Goal: Task Accomplishment & Management: Use online tool/utility

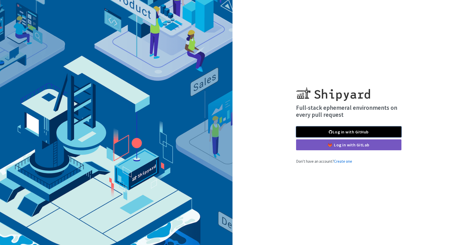
click at [343, 131] on link "Log in with GitHub" at bounding box center [348, 131] width 105 height 11
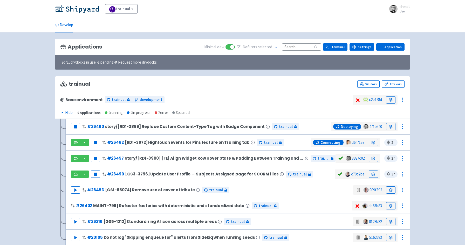
click at [239, 96] on div "Base environment trainual development" at bounding box center [206, 99] width 292 height 9
click at [87, 157] on button "button" at bounding box center [84, 157] width 9 height 7
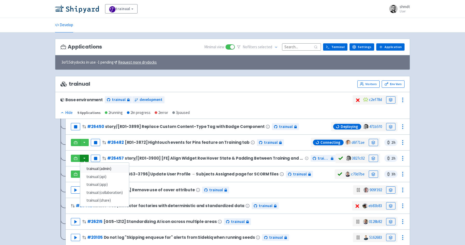
click at [95, 169] on link "trainual (admin)" at bounding box center [104, 169] width 49 height 8
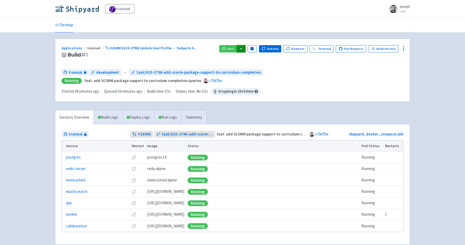
click at [245, 46] on button "button" at bounding box center [240, 48] width 9 height 7
click at [171, 120] on link "Run Logs" at bounding box center [167, 117] width 27 height 14
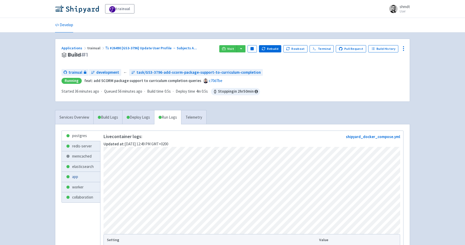
click at [83, 177] on link "app" at bounding box center [81, 177] width 38 height 10
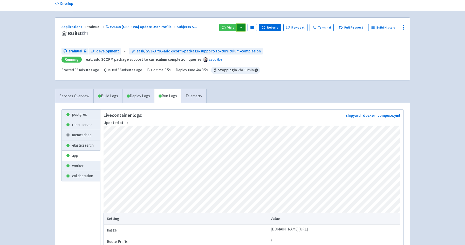
click at [244, 27] on button "button" at bounding box center [240, 27] width 9 height 7
click at [259, 39] on link "trainual (admin)" at bounding box center [260, 38] width 49 height 8
click at [326, 26] on link "Terminal" at bounding box center [321, 27] width 24 height 7
click at [403, 27] on circle at bounding box center [403, 27] width 1 height 1
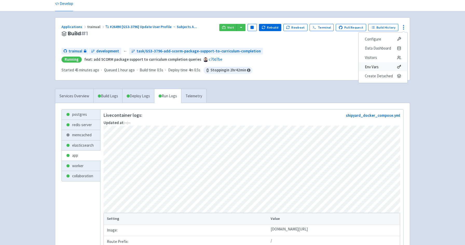
click at [376, 64] on span "Env Vars" at bounding box center [371, 66] width 14 height 7
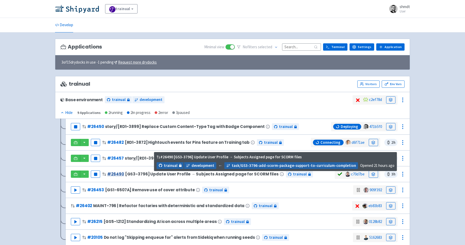
click at [119, 174] on link "# 26490" at bounding box center [115, 173] width 17 height 5
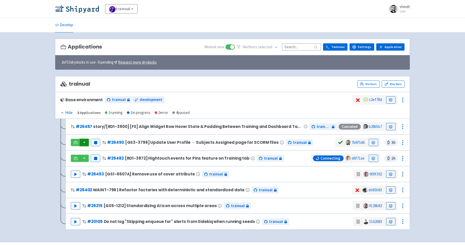
click at [84, 141] on button "button" at bounding box center [84, 142] width 9 height 7
click at [92, 152] on link "trainual (admin)" at bounding box center [104, 153] width 49 height 8
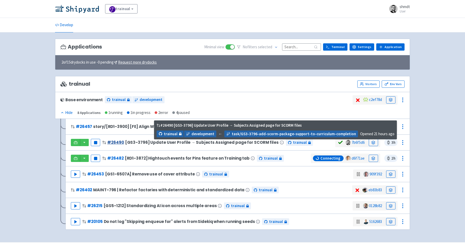
click at [117, 140] on link "# 26490" at bounding box center [115, 141] width 17 height 5
click at [112, 142] on link "# 26490" at bounding box center [115, 141] width 17 height 5
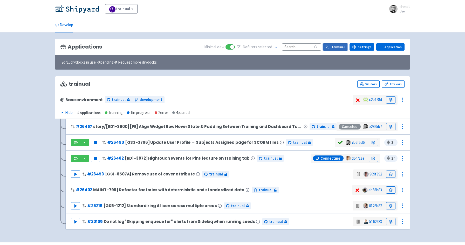
click at [338, 48] on link "Terminal" at bounding box center [335, 46] width 24 height 7
